Goal: Ask a question

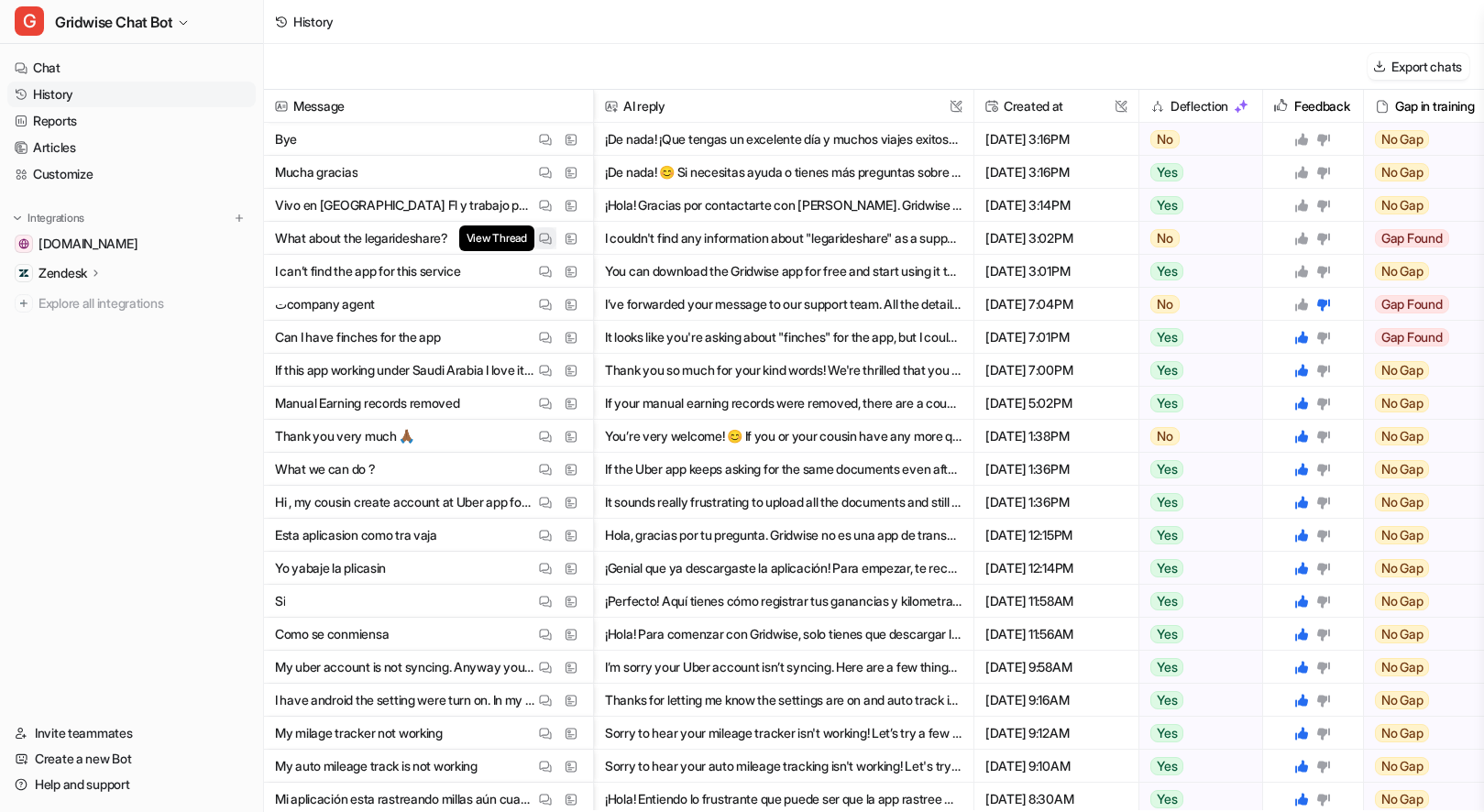
click at [546, 242] on img at bounding box center [545, 239] width 13 height 14
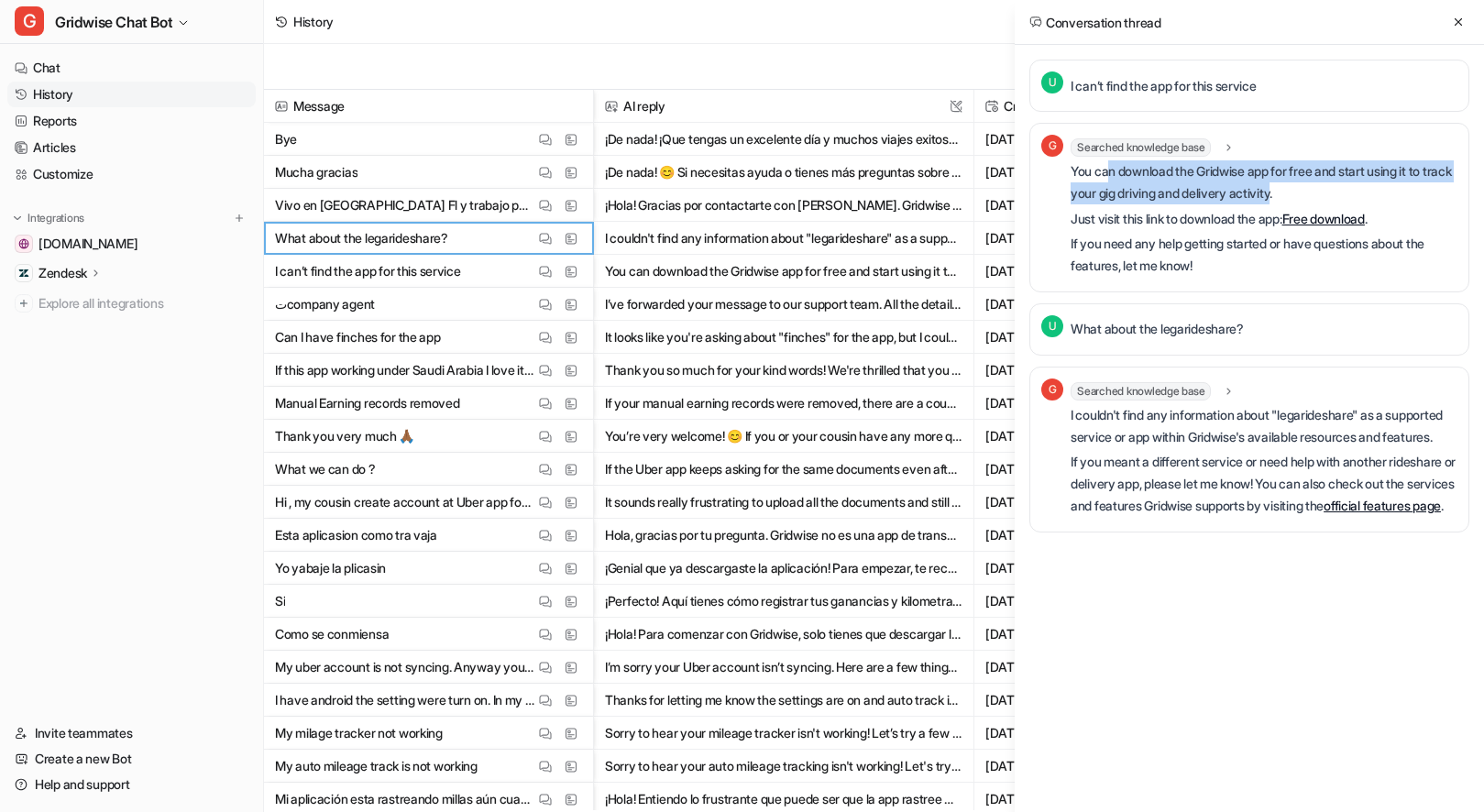
drag, startPoint x: 1306, startPoint y: 192, endPoint x: 1110, endPoint y: 164, distance: 198.0
click at [1110, 164] on p "You can download the Gridwise app for free and start using it to track your gig…" at bounding box center [1264, 182] width 387 height 44
click at [1461, 22] on icon at bounding box center [1458, 22] width 13 height 13
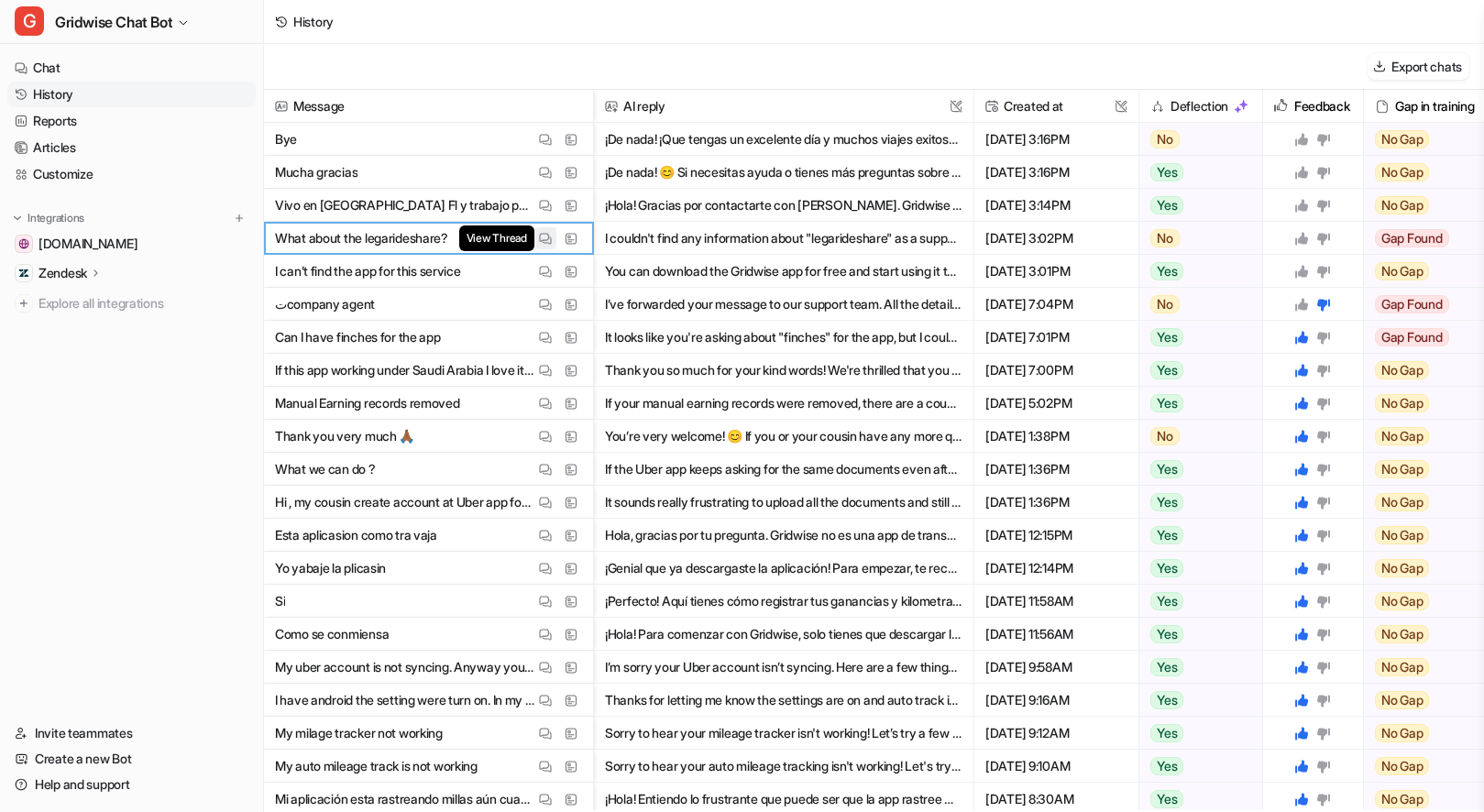
click at [540, 234] on img at bounding box center [545, 239] width 13 height 14
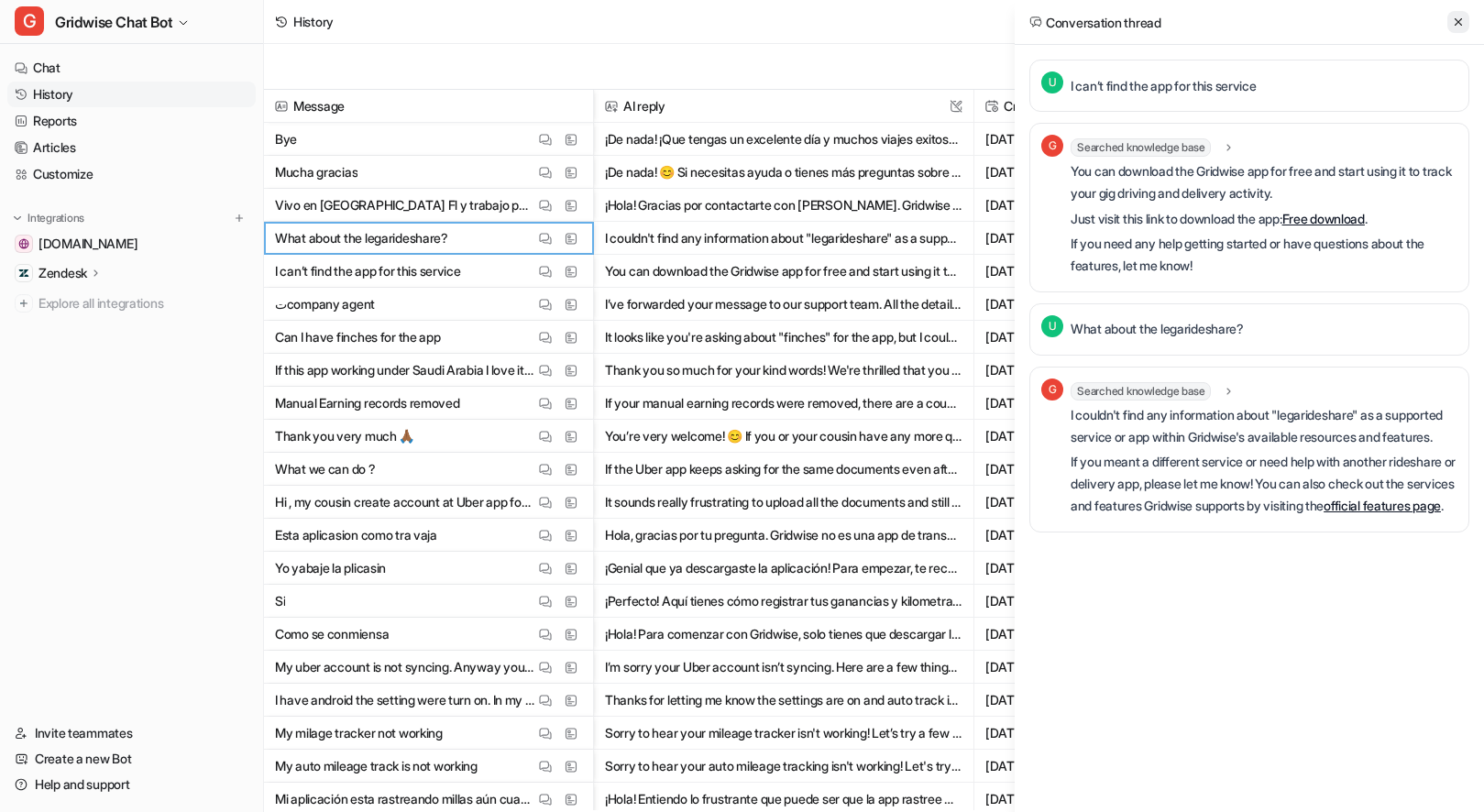
click at [1464, 16] on button at bounding box center [1458, 22] width 22 height 22
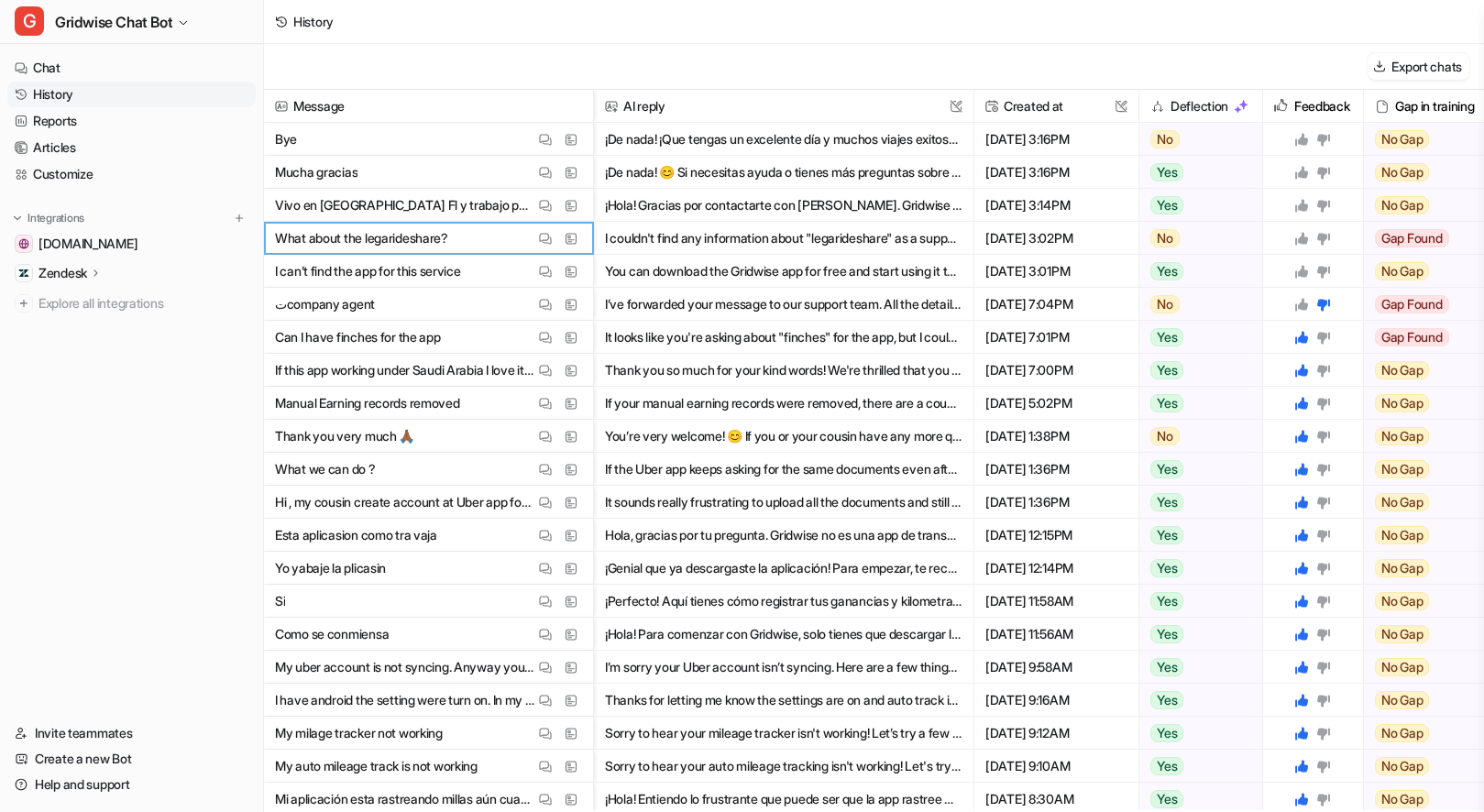
click at [1304, 271] on icon at bounding box center [1301, 270] width 13 height 13
click at [1301, 239] on icon at bounding box center [1301, 238] width 13 height 13
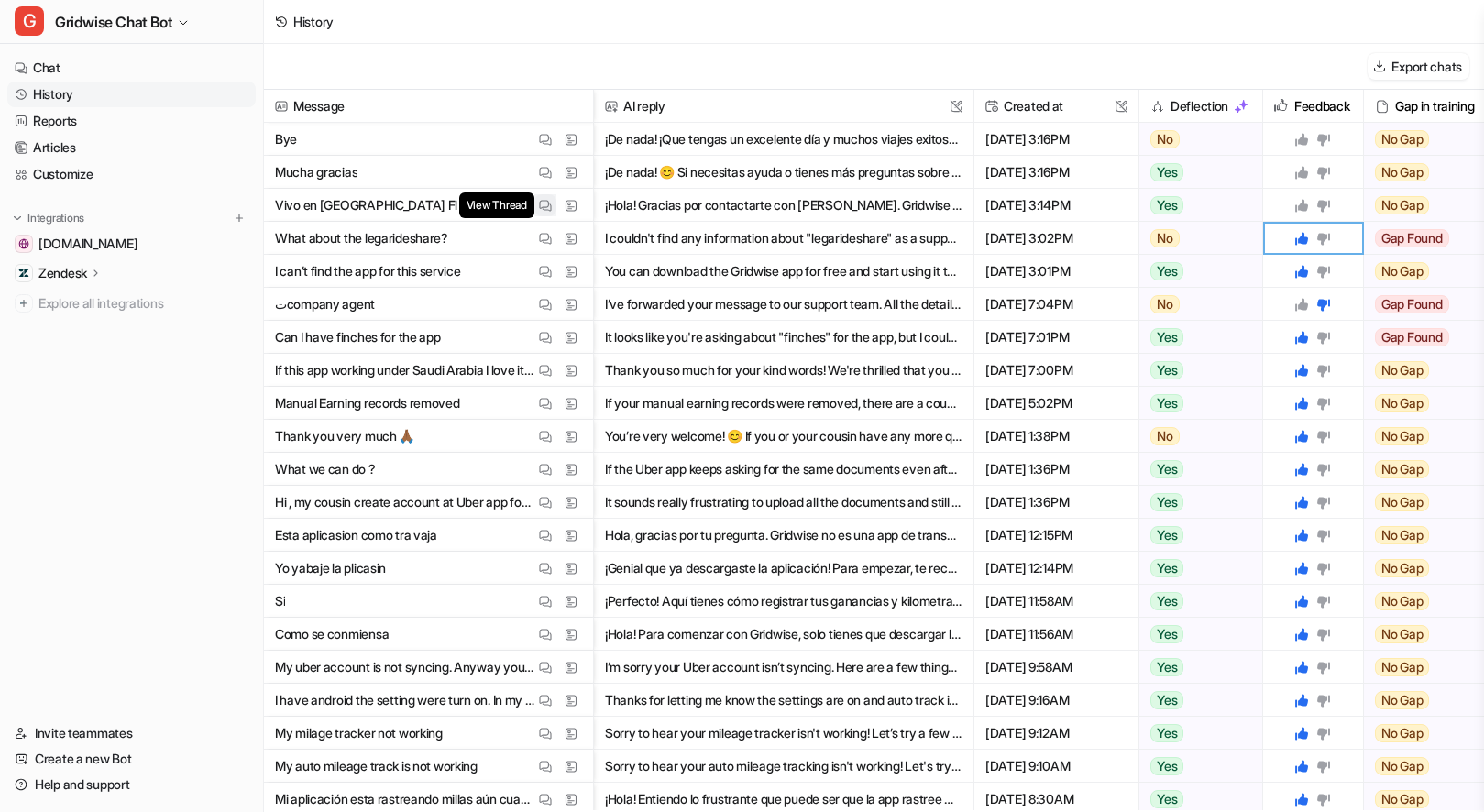
click at [545, 202] on img at bounding box center [545, 206] width 13 height 14
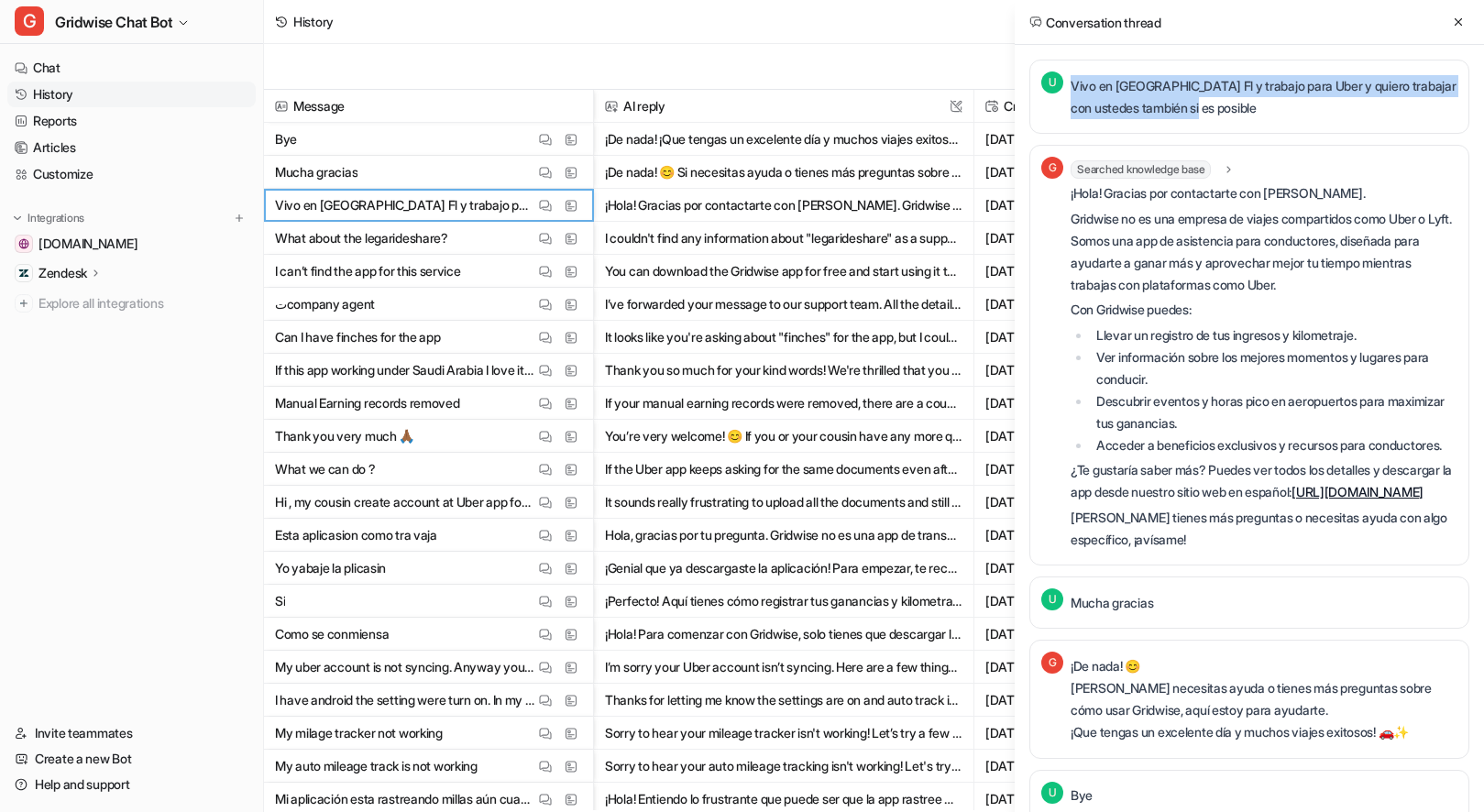
drag, startPoint x: 1069, startPoint y: 81, endPoint x: 1310, endPoint y: 125, distance: 245.0
click at [1310, 125] on div "U Vivo en [GEOGRAPHIC_DATA] Fl y trabajo para Uber y quiero trabajar con ustede…" at bounding box center [1249, 97] width 440 height 74
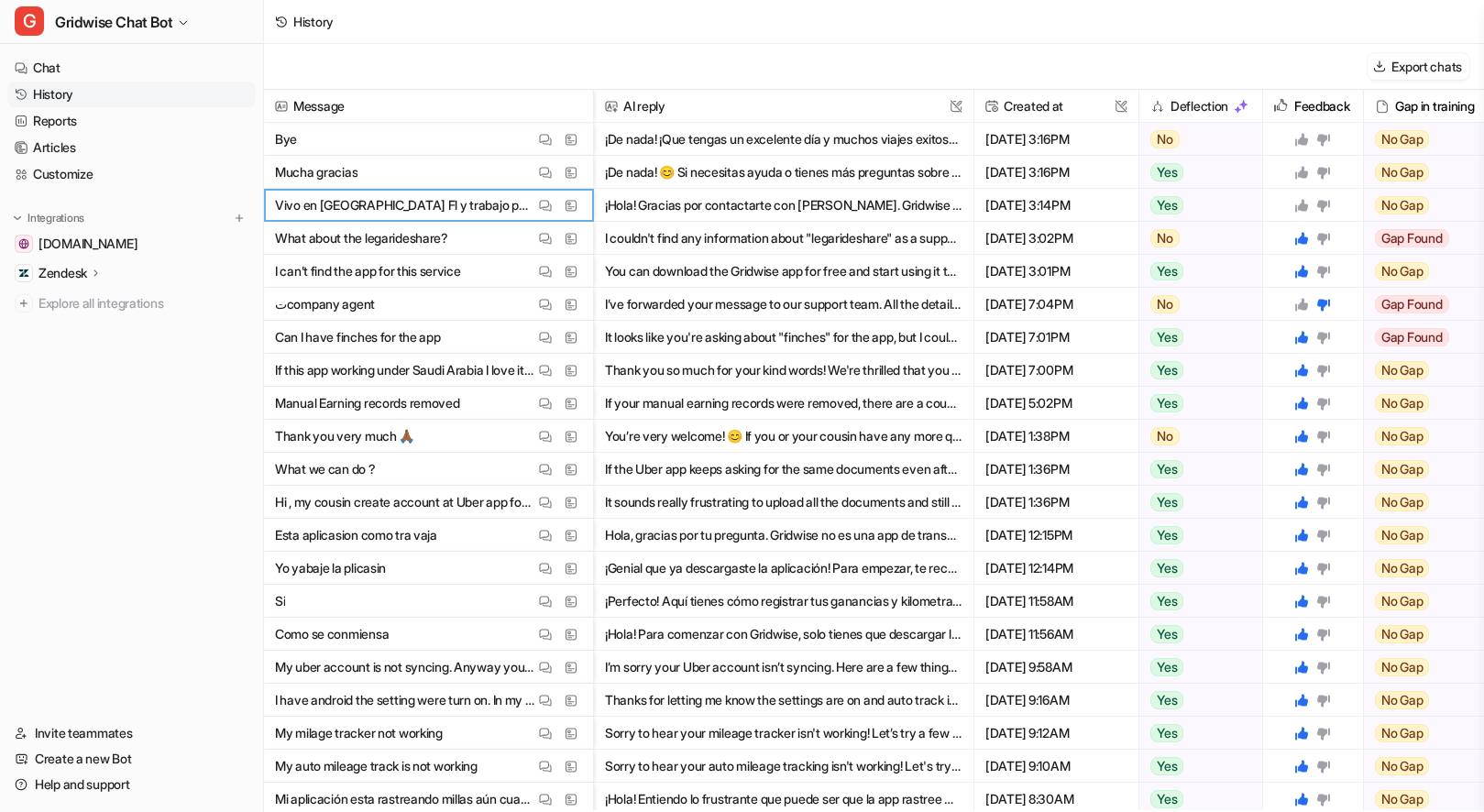
click at [1298, 117] on div at bounding box center [1298, 117] width 0 height 0
click at [1466, 811] on div "Close" at bounding box center [742, 812] width 1484 height 0
click at [811, 172] on button "¡De nada! 😊 Si necesitas ayuda o tienes más preguntas sobre cómo usar Gridwise,…" at bounding box center [783, 172] width 358 height 33
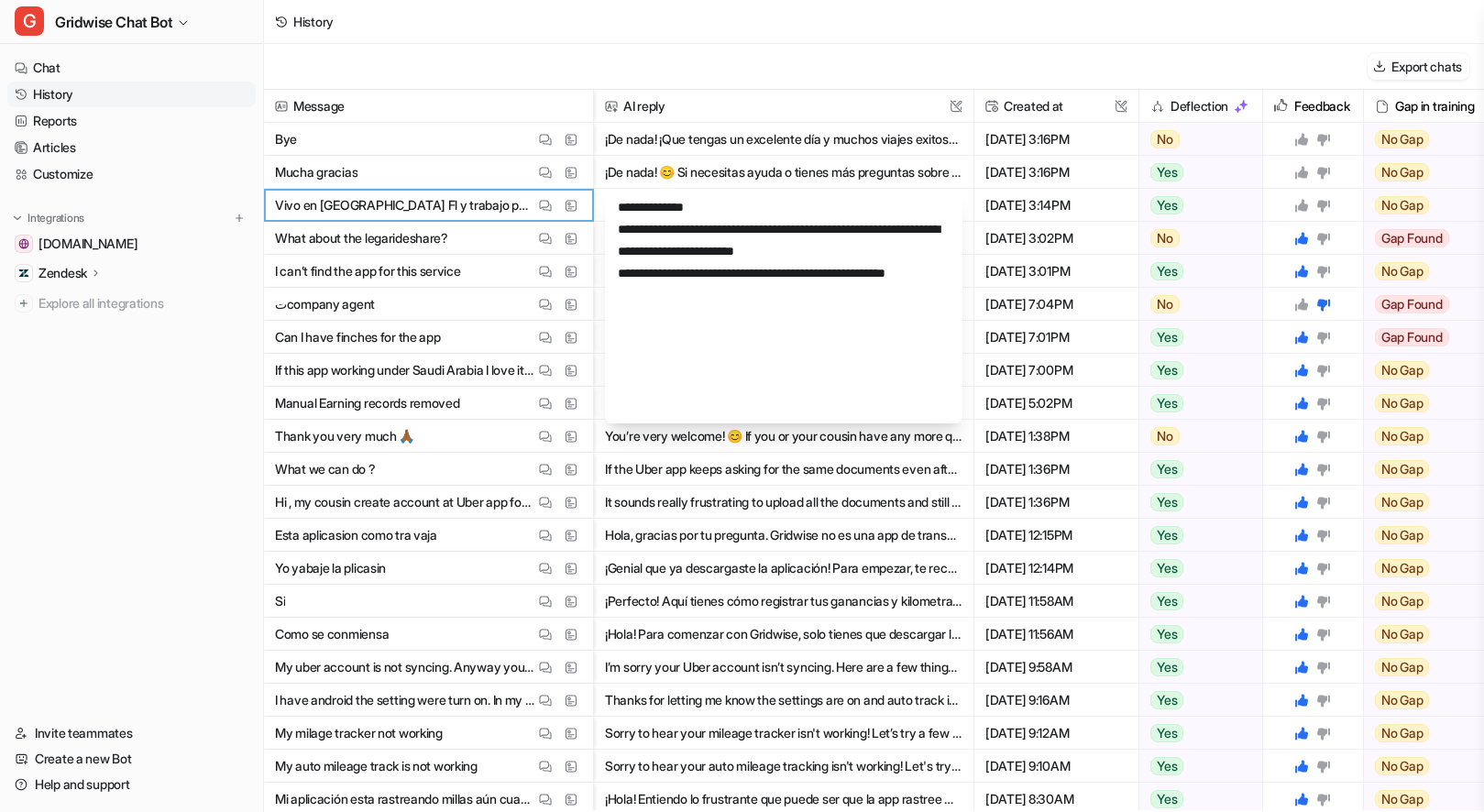
click at [743, 26] on div "History" at bounding box center [873, 22] width 1220 height 44
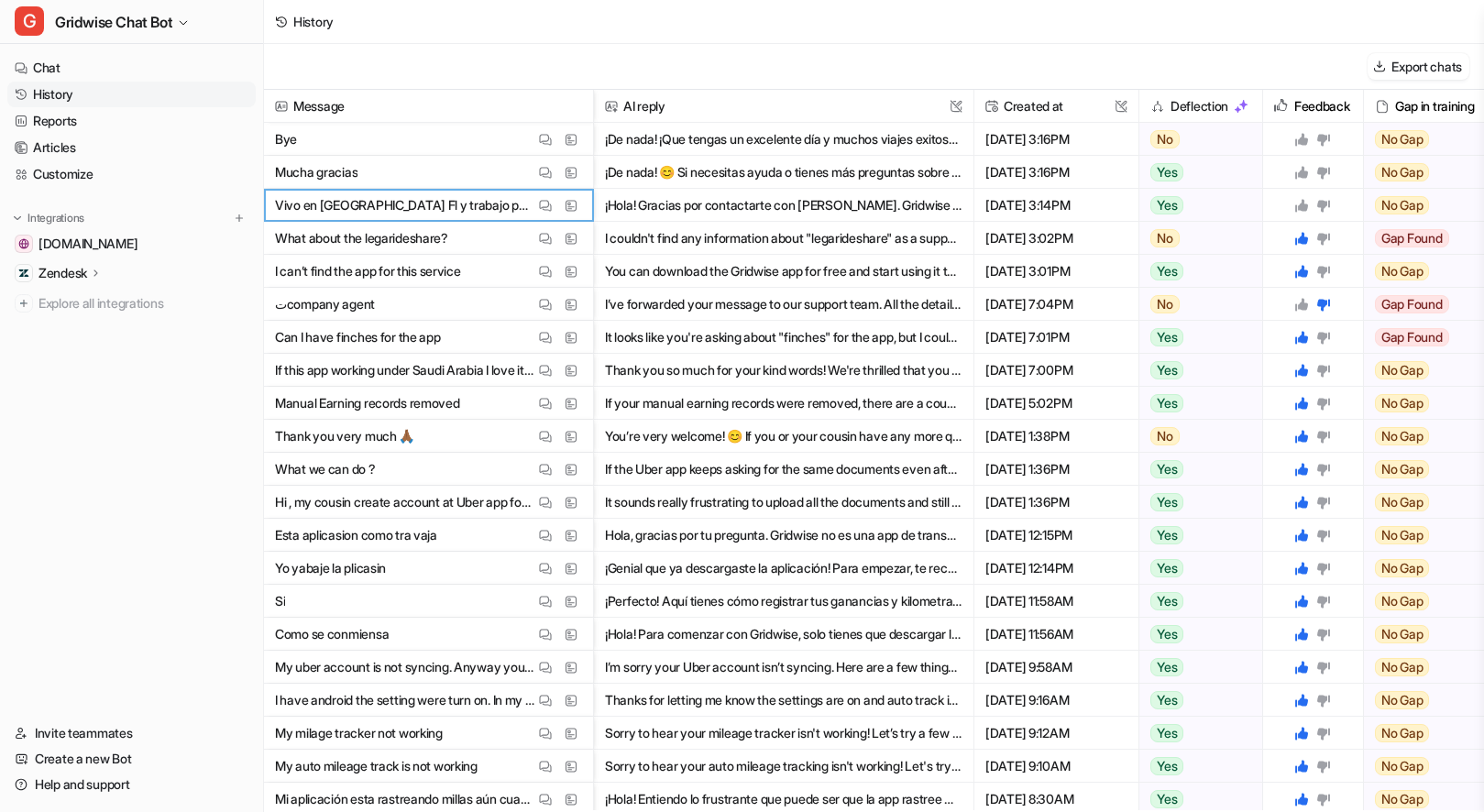
click at [736, 206] on button "¡Hola! Gracias por contactarte con [PERSON_NAME]. Gridwise no es una empresa de…" at bounding box center [783, 206] width 358 height 33
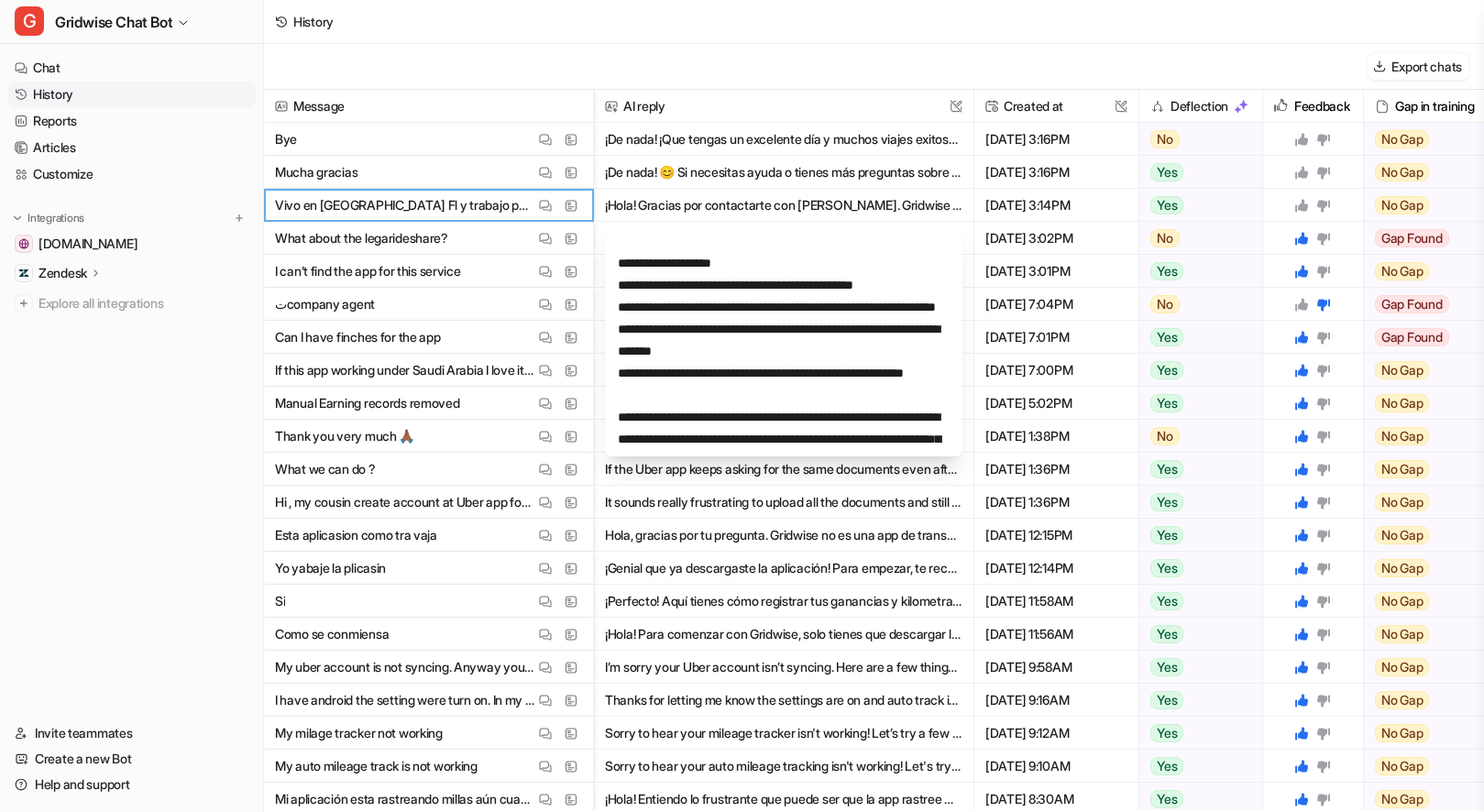
scroll to position [286, 0]
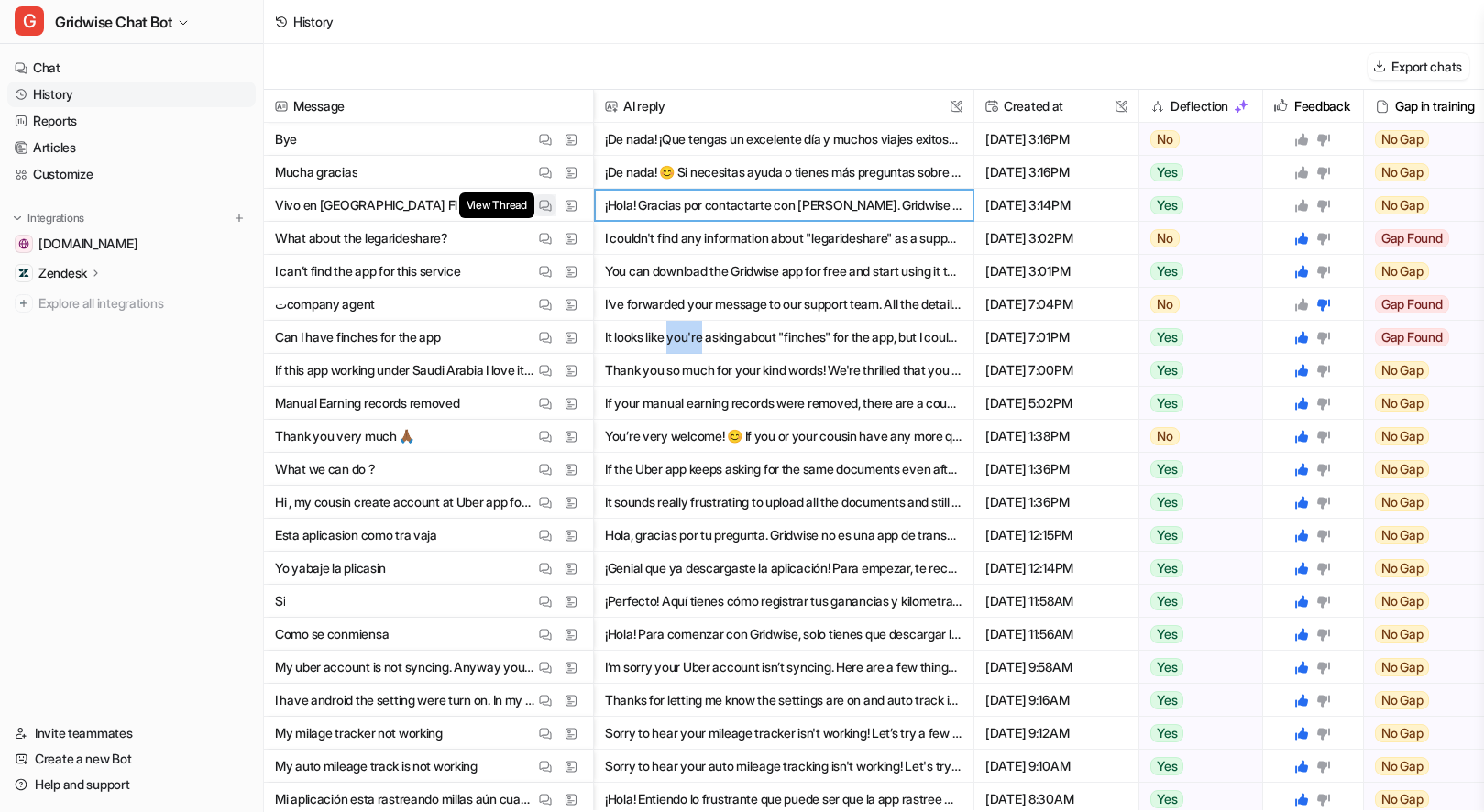
click at [549, 205] on img at bounding box center [545, 206] width 13 height 14
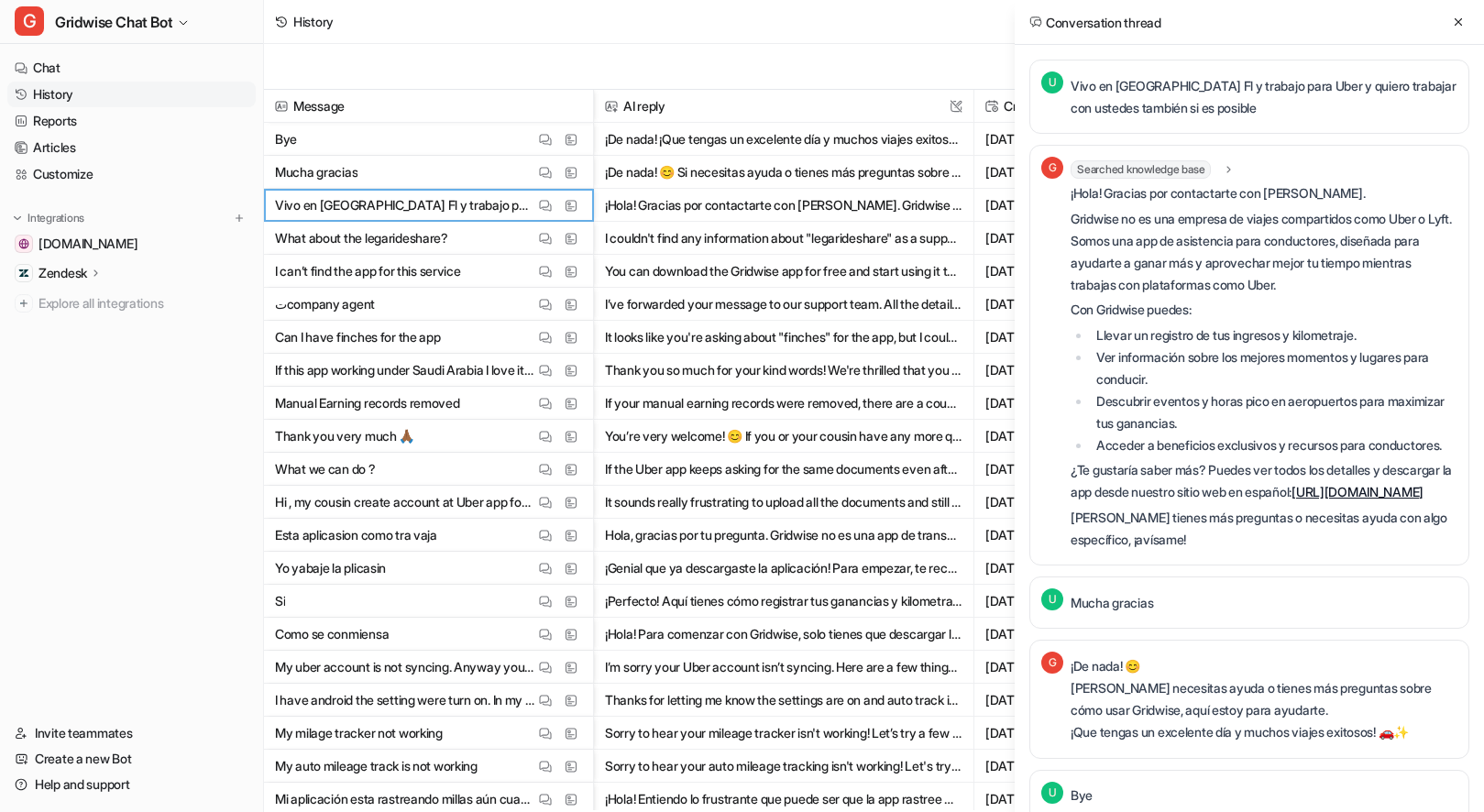
click at [1128, 325] on li "Llevar un registro de tus ingresos y kilometraje." at bounding box center [1273, 335] width 366 height 22
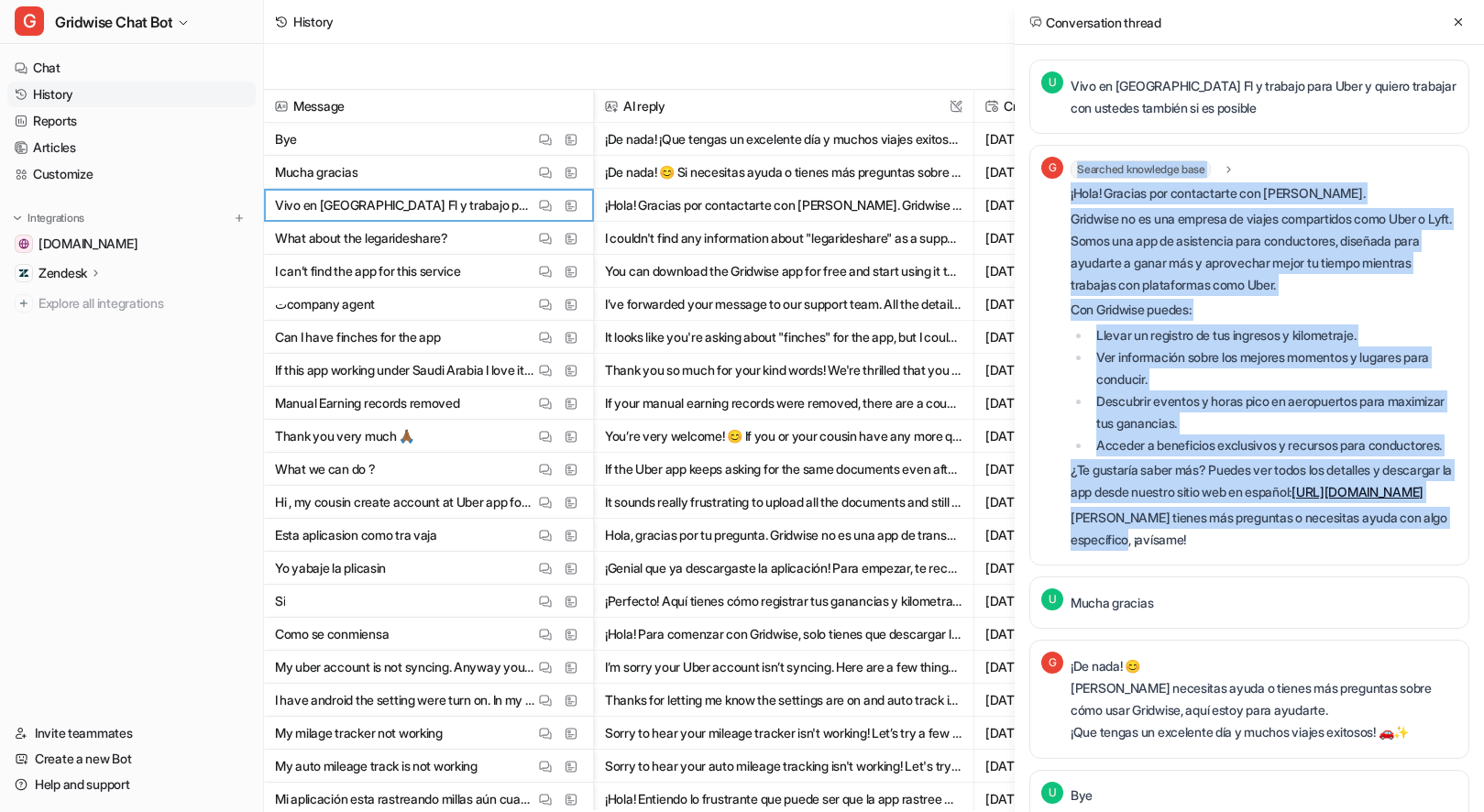
drag, startPoint x: 1164, startPoint y: 579, endPoint x: 1058, endPoint y: 205, distance: 388.7
click at [1058, 205] on div "G Searched knowledge base search_queries : "trabajar con Gridwise en [GEOGRAPHI…" at bounding box center [1249, 355] width 416 height 397
click at [1084, 210] on p "Gridwise no es una empresa de viajes compartidos como Uber o Lyft. Somos una ap…" at bounding box center [1264, 252] width 387 height 88
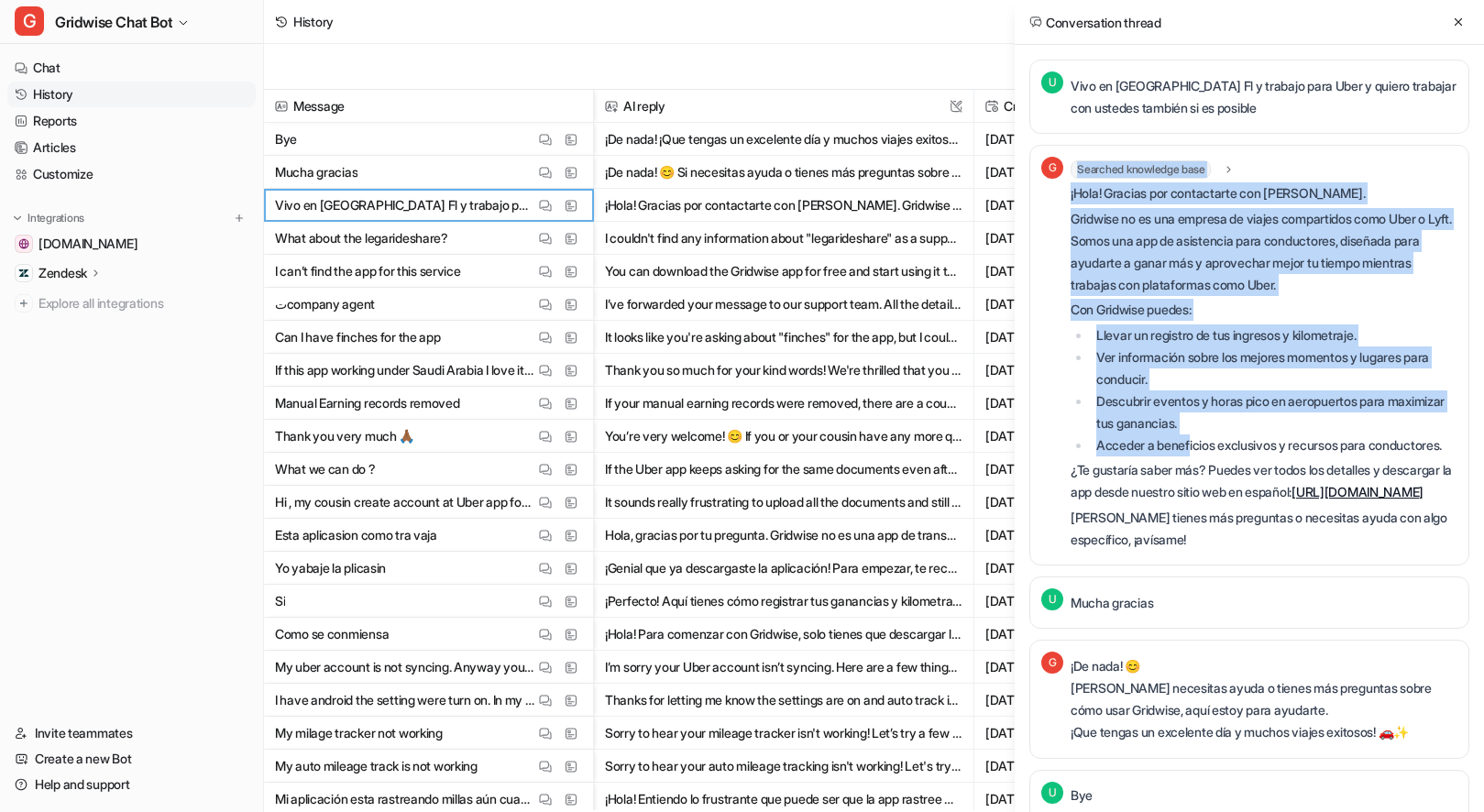
drag, startPoint x: 1068, startPoint y: 192, endPoint x: 1195, endPoint y: 433, distance: 272.4
click at [1195, 441] on div "G Searched knowledge base search_queries : "trabajar con Gridwise en [GEOGRAPHI…" at bounding box center [1249, 355] width 416 height 397
click at [1197, 432] on li "Descubrir eventos y horas pico en aeropuertos para maximizar tus ganancias." at bounding box center [1273, 412] width 366 height 44
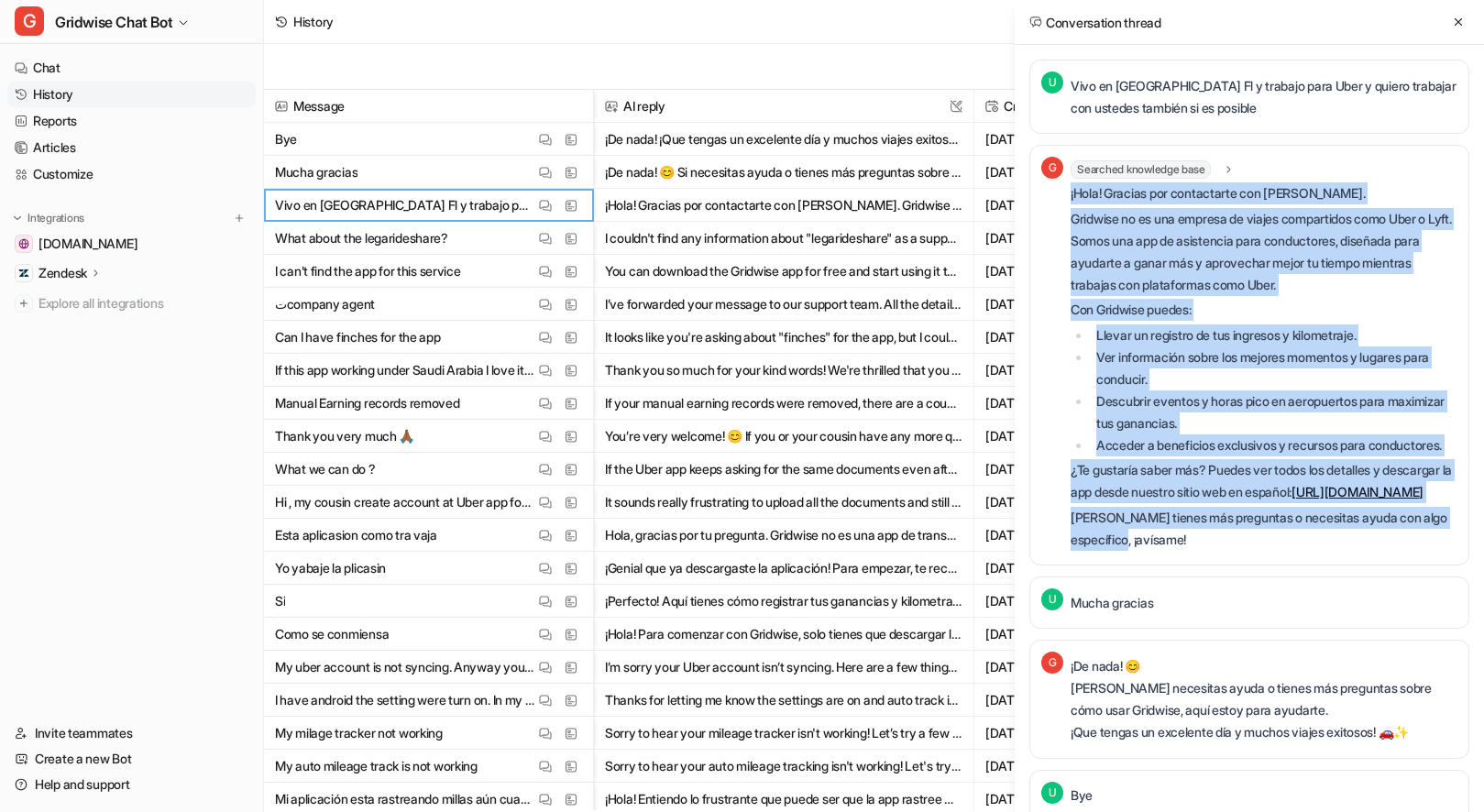
drag, startPoint x: 1153, startPoint y: 574, endPoint x: 1071, endPoint y: 192, distance: 390.7
click at [1071, 192] on div "¡Hola! Gracias por contactarte con [PERSON_NAME]. Gridwise no es una empresa de…" at bounding box center [1264, 366] width 387 height 368
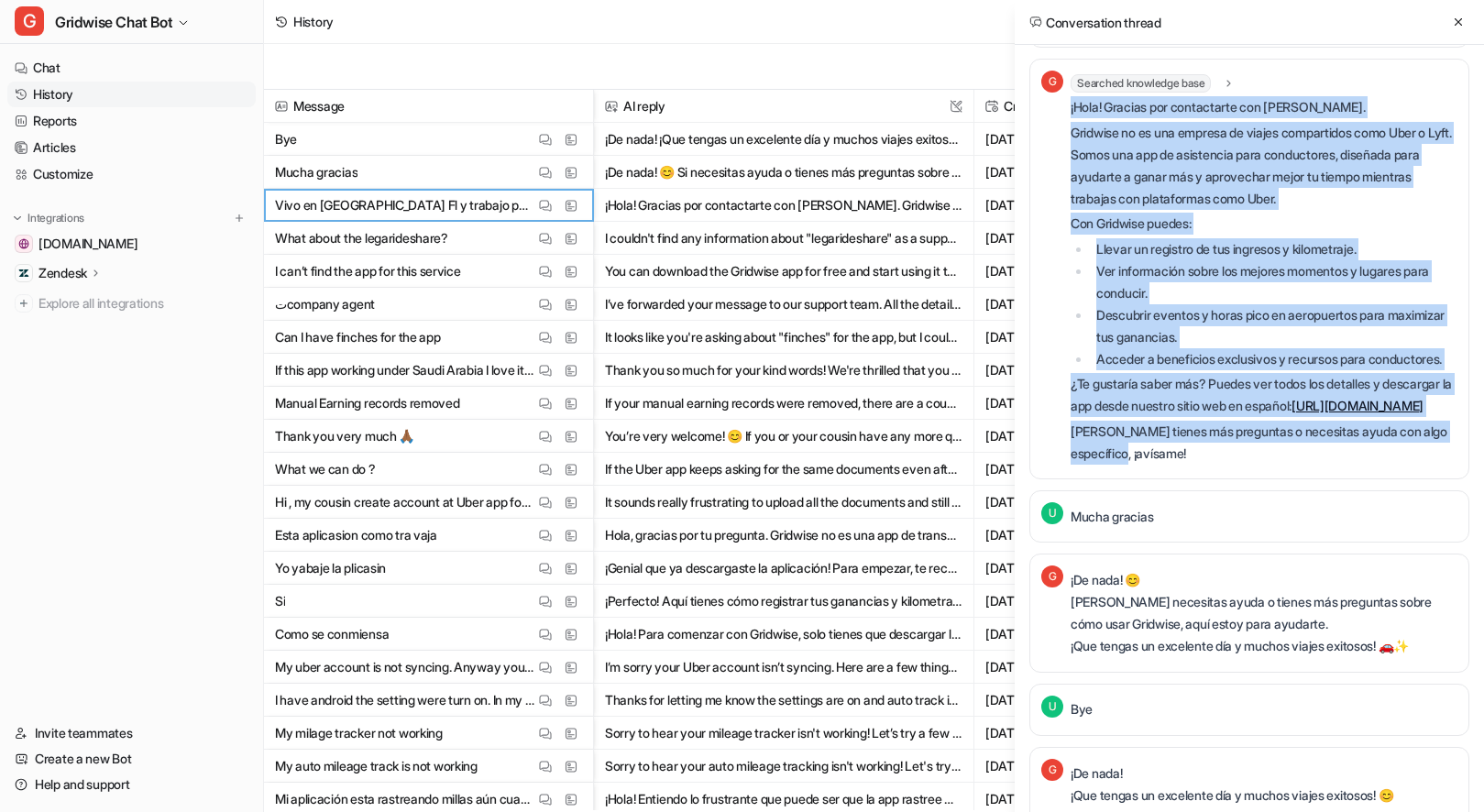
scroll to position [207, 0]
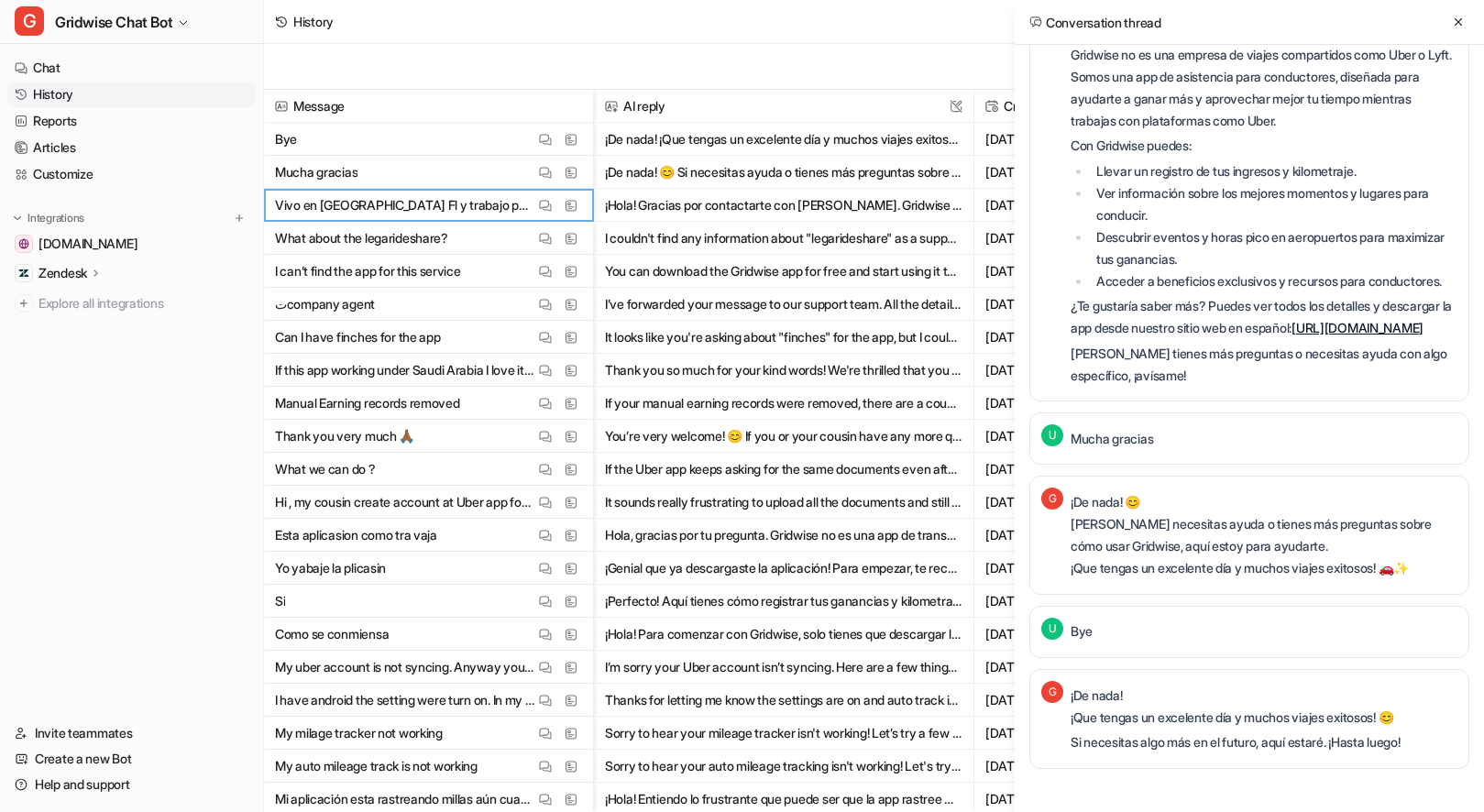
click at [1220, 564] on p "¡De nada! 😊 Si necesitas ayuda o tienes más preguntas sobre cómo usar Gridwise,…" at bounding box center [1264, 535] width 387 height 88
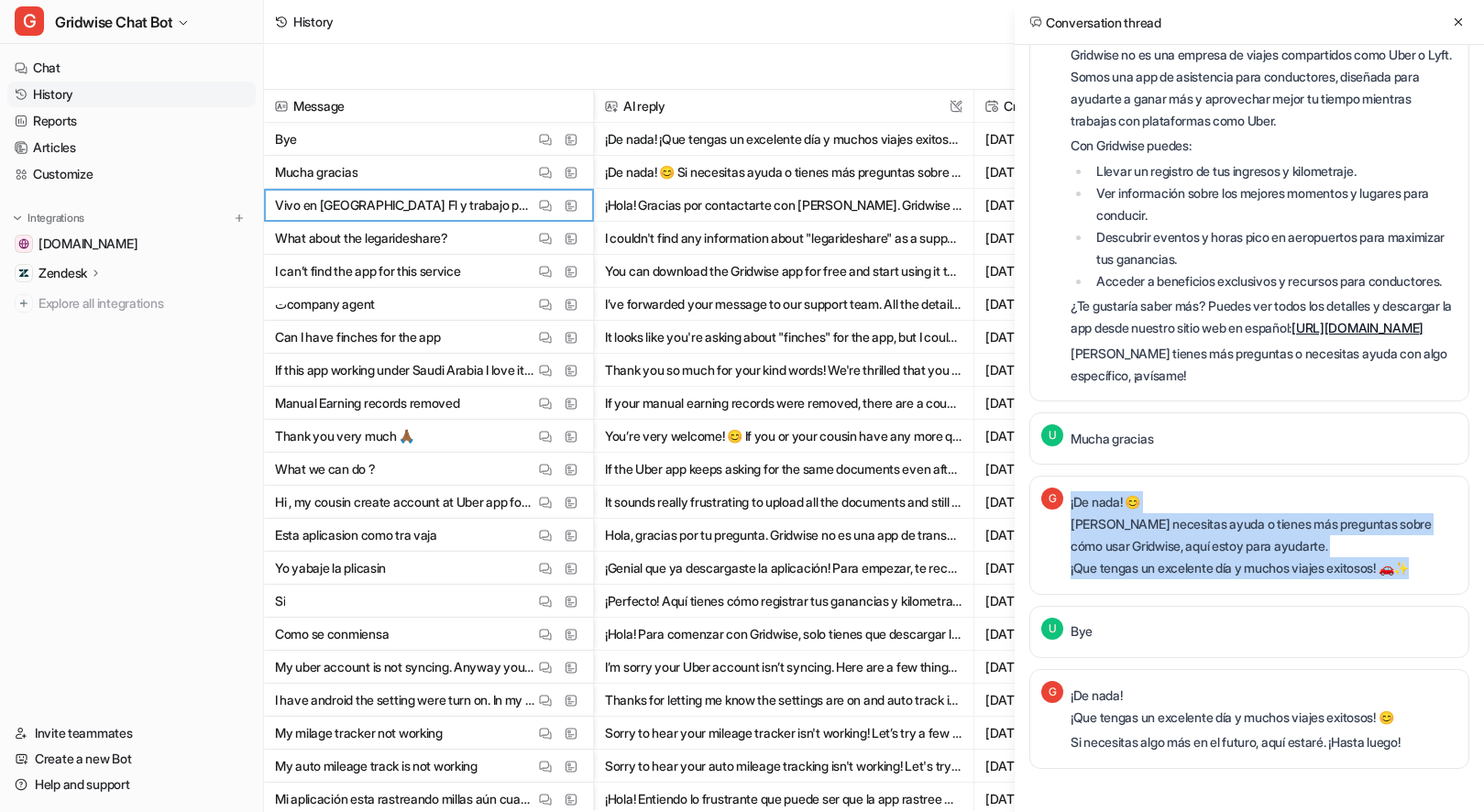
drag, startPoint x: 1365, startPoint y: 566, endPoint x: 1054, endPoint y: 511, distance: 315.8
click at [1054, 511] on div "G ¡De nada! 😊 Si necesitas ayuda o tienes más preguntas sobre cómo usar Gridwis…" at bounding box center [1249, 535] width 416 height 95
click at [1042, 469] on div at bounding box center [1042, 469] width 0 height 0
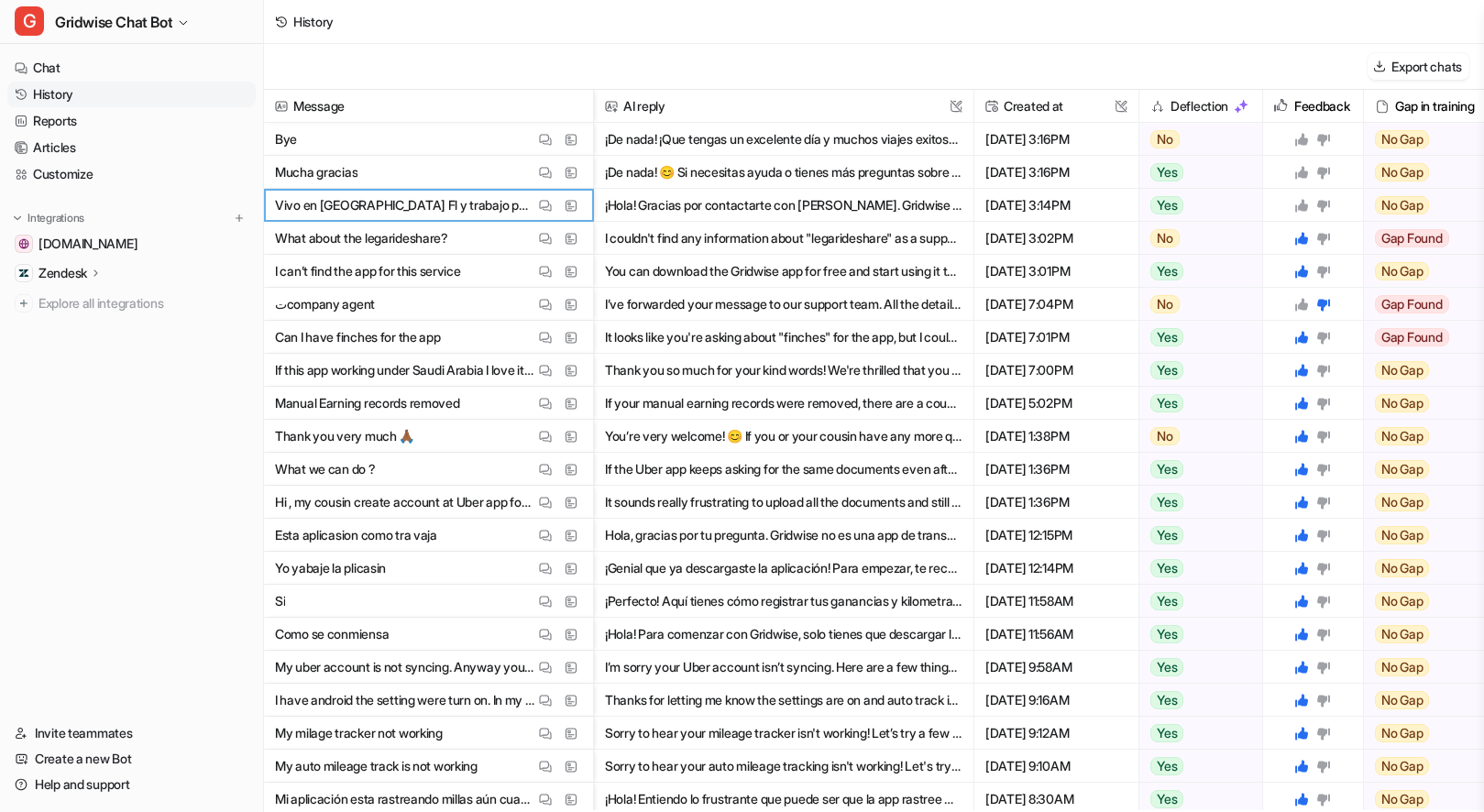
click at [857, 6] on div "History" at bounding box center [873, 22] width 1220 height 44
click at [1303, 211] on icon at bounding box center [1301, 205] width 15 height 15
click at [1300, 170] on icon at bounding box center [1301, 171] width 13 height 13
click at [1303, 132] on icon at bounding box center [1301, 139] width 15 height 15
click at [1319, 58] on div "Export chats" at bounding box center [873, 67] width 1220 height 46
